Goal: Information Seeking & Learning: Check status

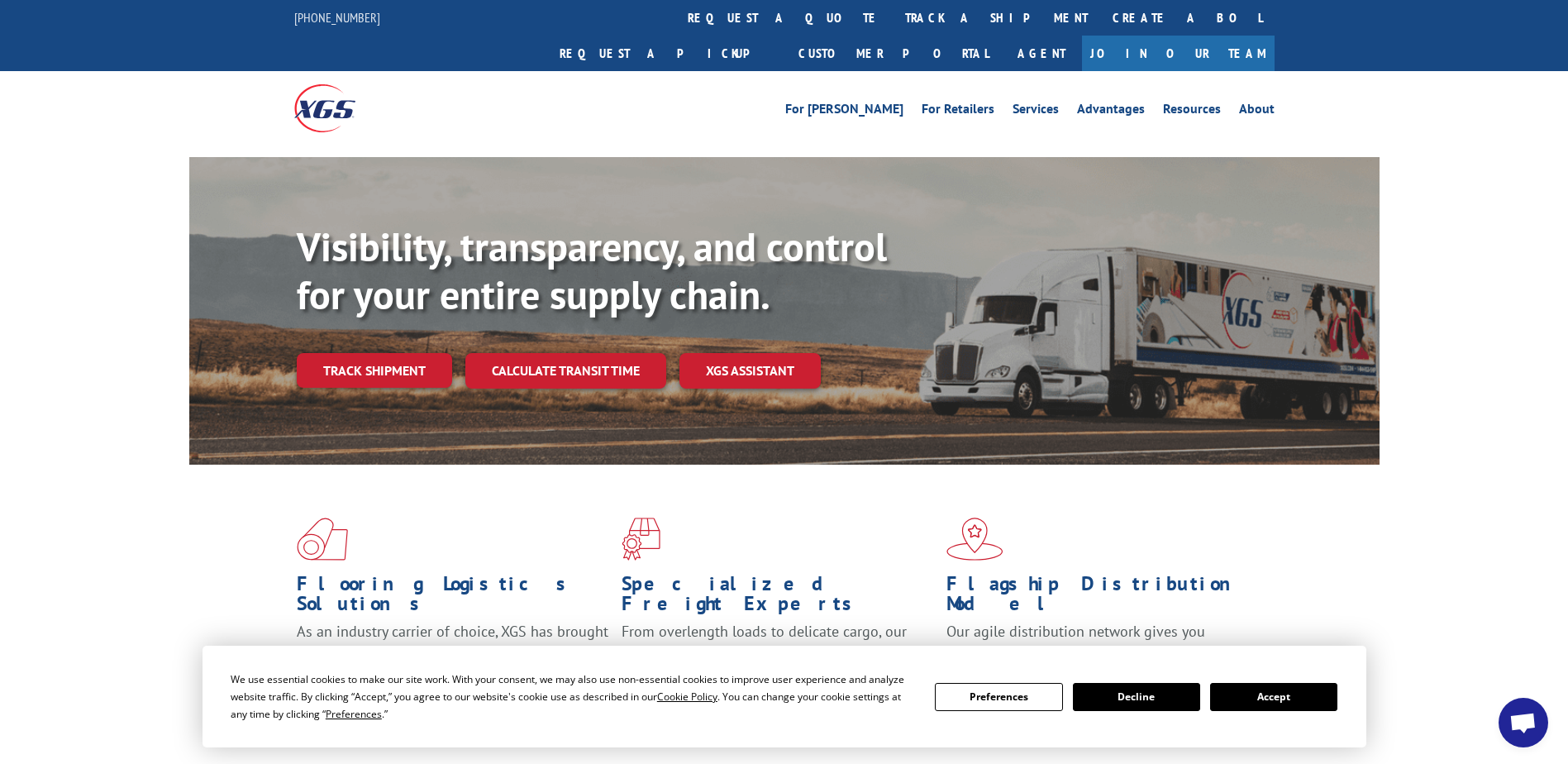
click at [428, 354] on link "Track shipment" at bounding box center [374, 371] width 155 height 35
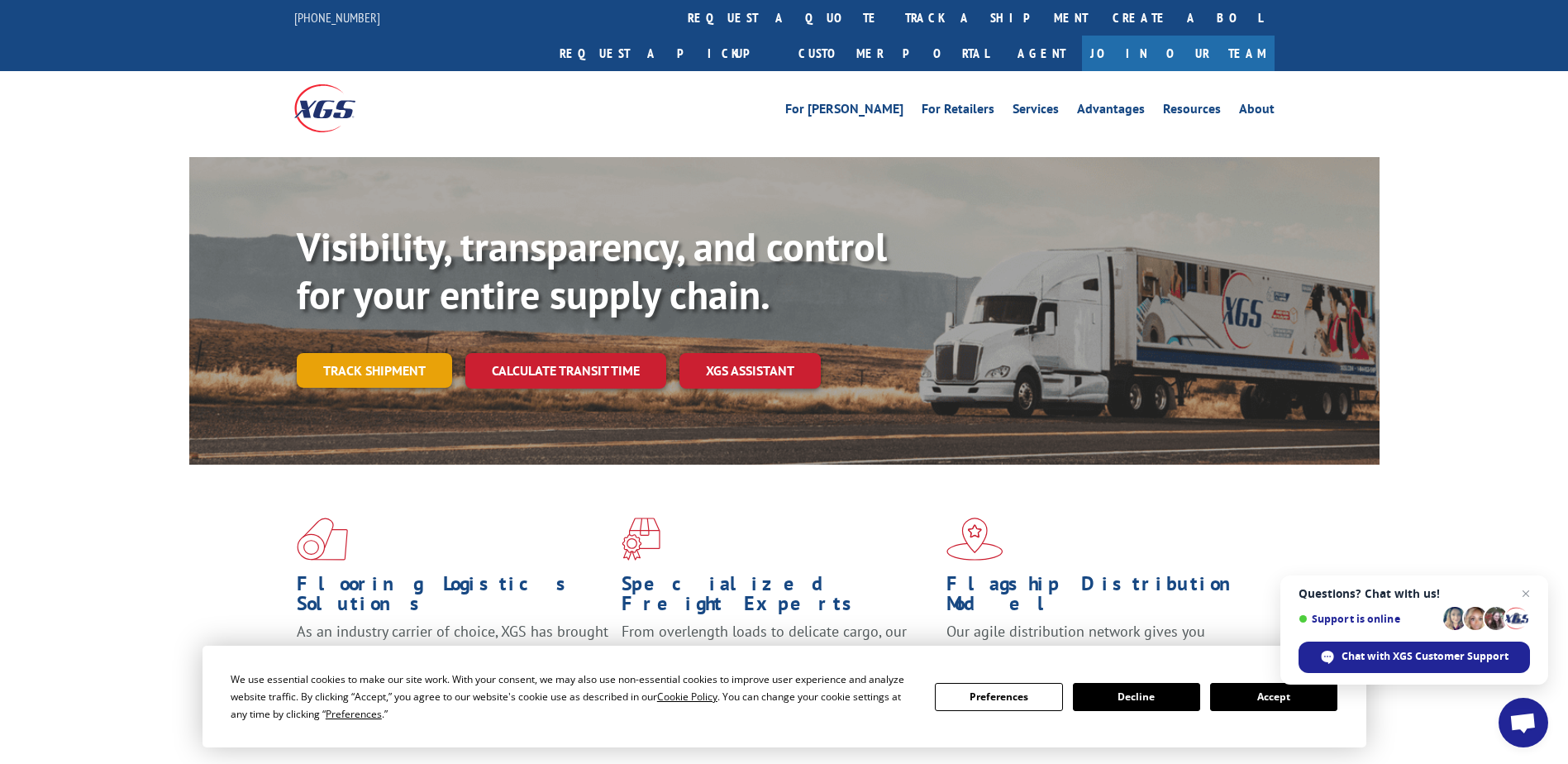
click at [385, 354] on link "Track shipment" at bounding box center [374, 371] width 155 height 35
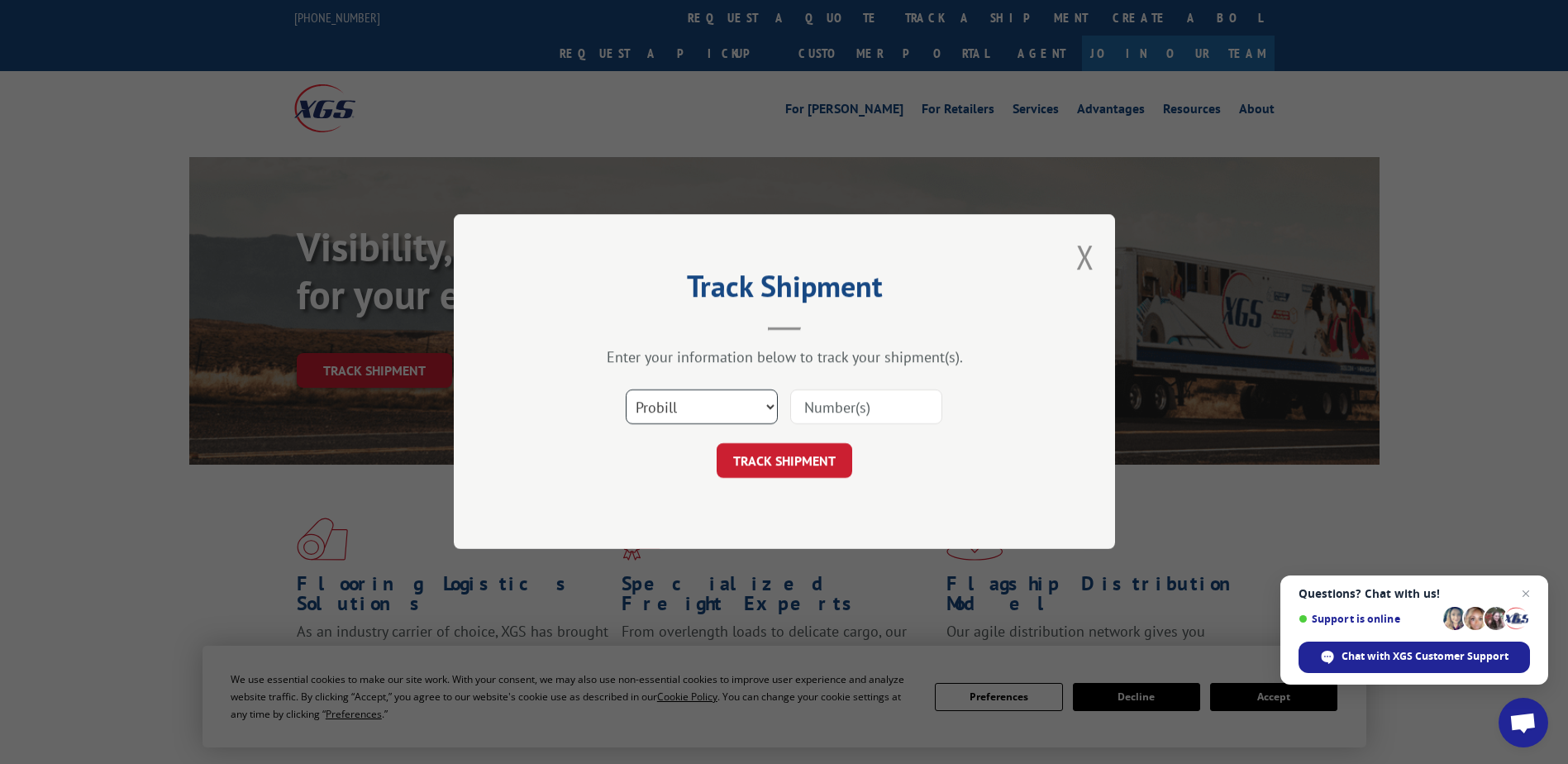
click at [770, 400] on select "Select category... Probill BOL PO" at bounding box center [702, 408] width 153 height 35
click at [870, 415] on input at bounding box center [867, 408] width 153 height 35
paste input "15384190"
type input "15384190"
click at [826, 466] on button "TRACK SHIPMENT" at bounding box center [784, 462] width 135 height 35
